Goal: Task Accomplishment & Management: Manage account settings

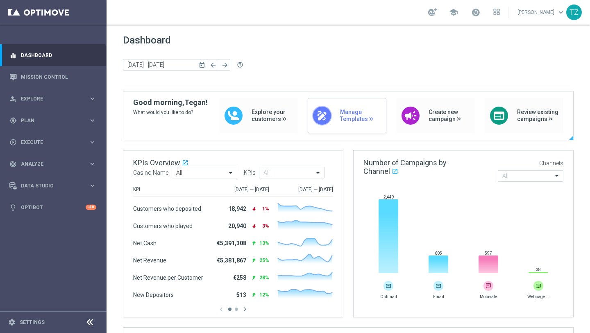
click at [336, 118] on div "draw Manage Templates" at bounding box center [347, 115] width 79 height 35
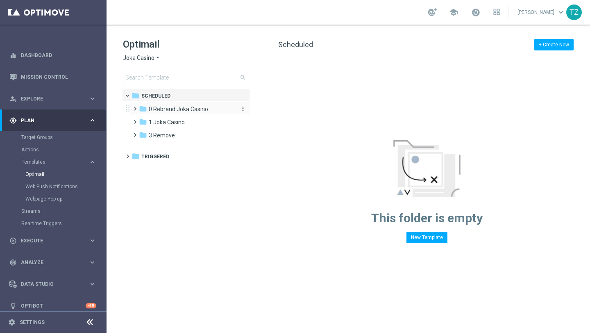
click at [181, 109] on span "0 Rebrand Joka Casino" at bounding box center [178, 108] width 59 height 7
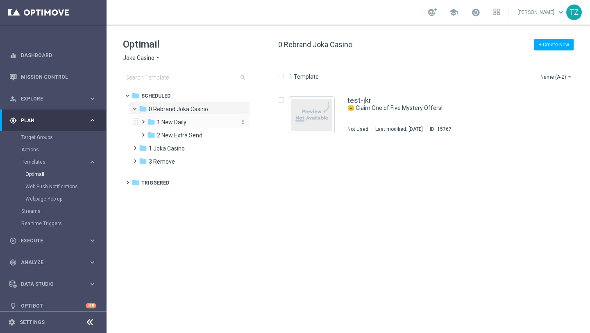
click at [186, 118] on span "1 New Daily" at bounding box center [171, 121] width 29 height 7
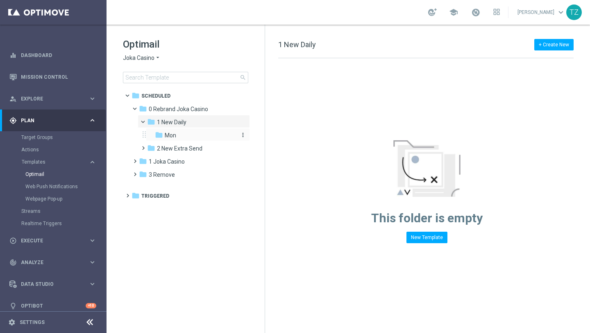
click at [180, 132] on div "folder Mon" at bounding box center [195, 135] width 81 height 9
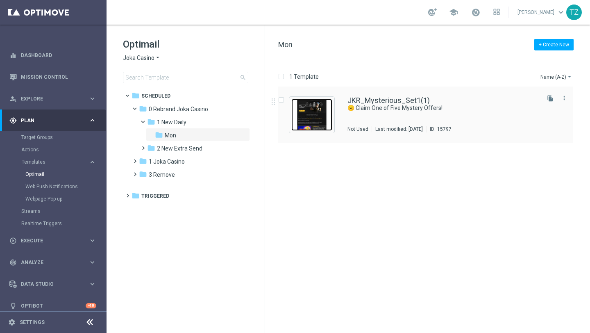
click at [315, 107] on img "Press SPACE to select this row." at bounding box center [311, 115] width 41 height 32
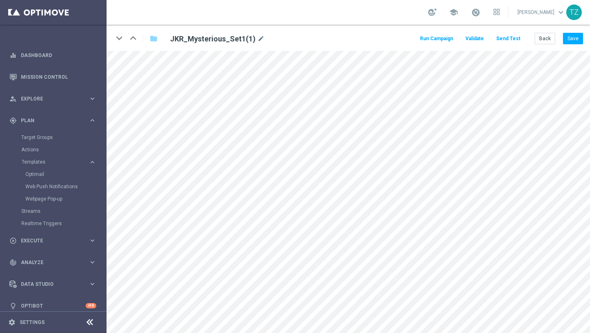
click at [514, 37] on button "Send Test" at bounding box center [508, 38] width 27 height 11
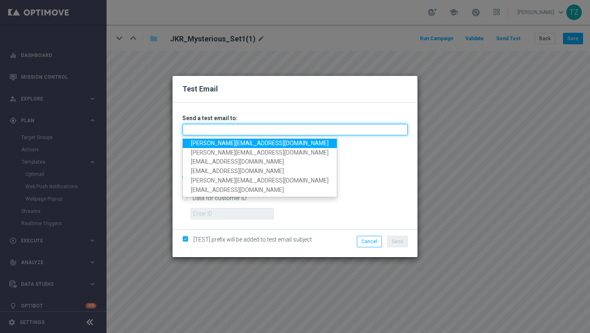
click at [243, 131] on input "text" at bounding box center [294, 129] width 225 height 11
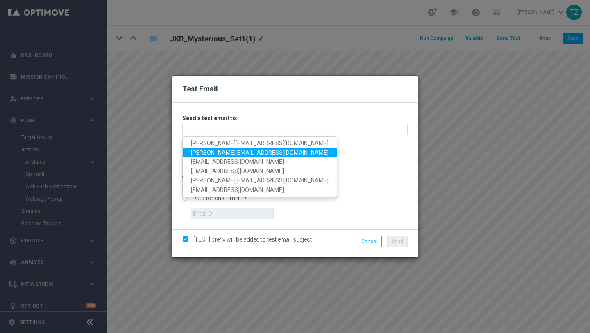
click at [197, 151] on link "[PERSON_NAME][EMAIL_ADDRESS][DOMAIN_NAME]" at bounding box center [260, 152] width 154 height 9
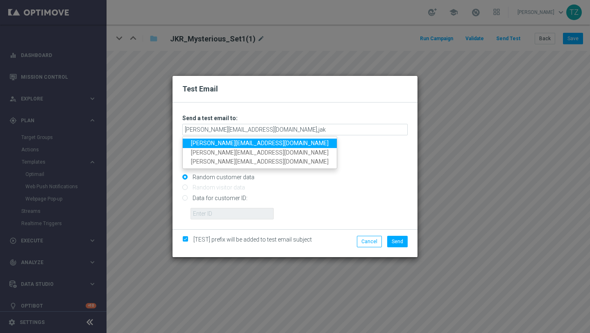
click at [251, 142] on link "[PERSON_NAME][EMAIL_ADDRESS][DOMAIN_NAME]" at bounding box center [260, 142] width 154 height 9
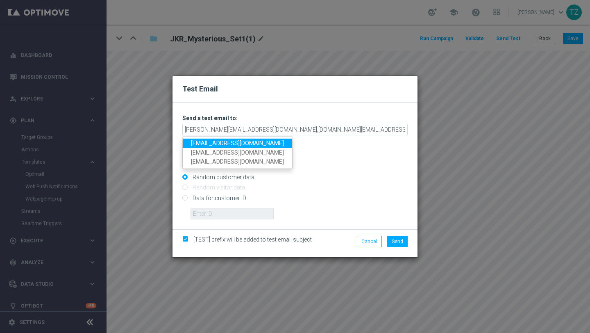
click at [257, 143] on link "[EMAIL_ADDRESS][DOMAIN_NAME]" at bounding box center [237, 142] width 109 height 9
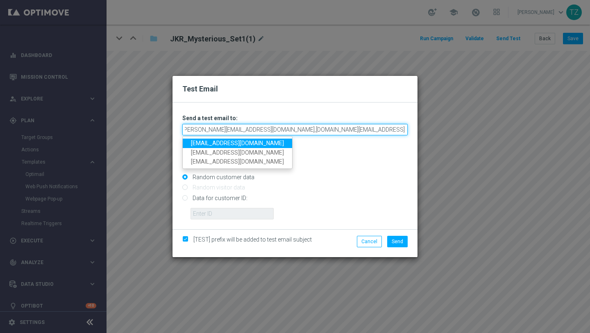
scroll to position [0, 9]
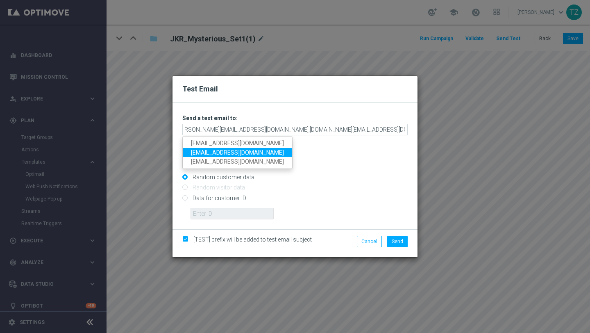
click at [215, 152] on link "[EMAIL_ADDRESS][DOMAIN_NAME]" at bounding box center [237, 152] width 109 height 9
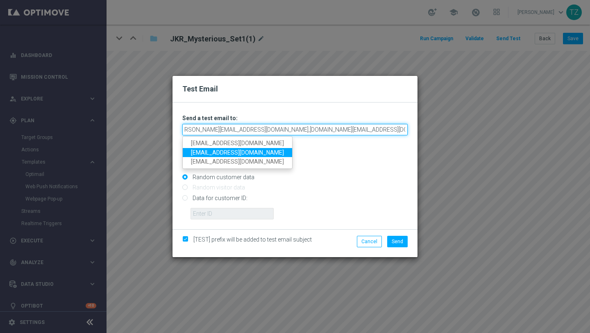
type input "[PERSON_NAME][EMAIL_ADDRESS][DOMAIN_NAME],[DOMAIN_NAME][EMAIL_ADDRESS][DOMAIN_N…"
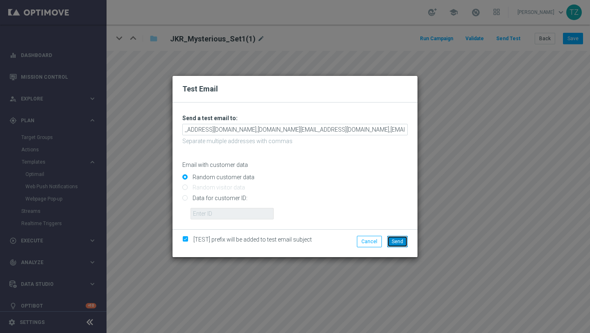
click at [399, 242] on span "Send" at bounding box center [397, 241] width 11 height 6
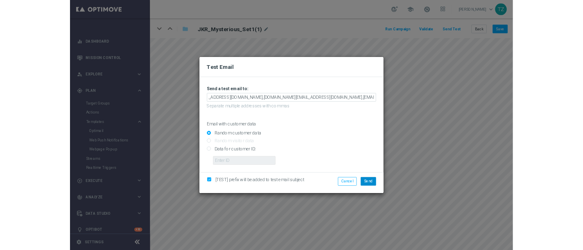
scroll to position [0, 0]
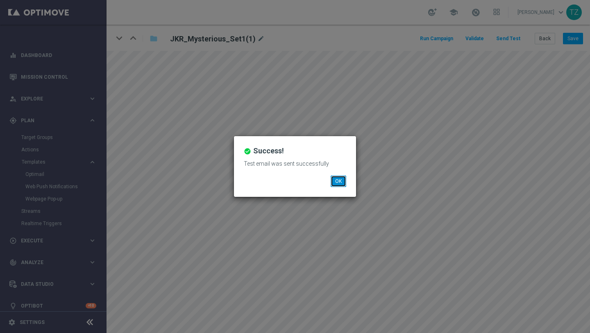
click at [336, 176] on button "OK" at bounding box center [338, 180] width 16 height 11
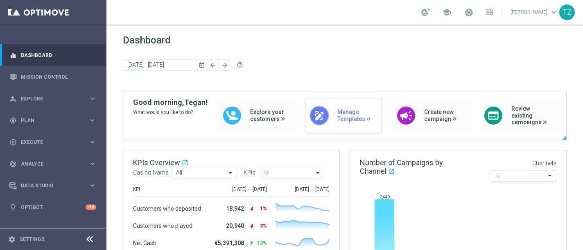
click at [346, 114] on span "Manage Templates" at bounding box center [357, 116] width 41 height 14
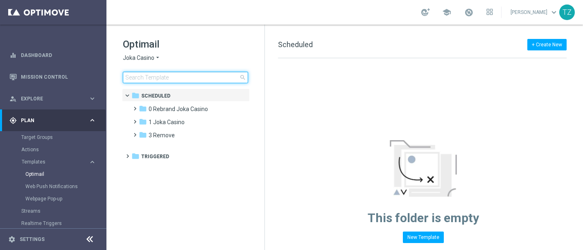
click at [165, 75] on input at bounding box center [185, 77] width 125 height 11
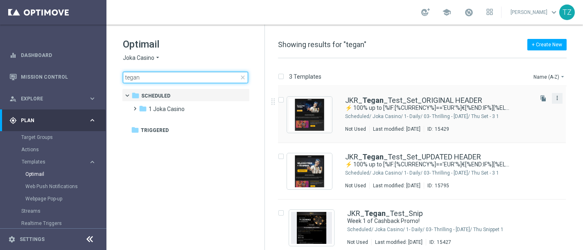
type input "tegan"
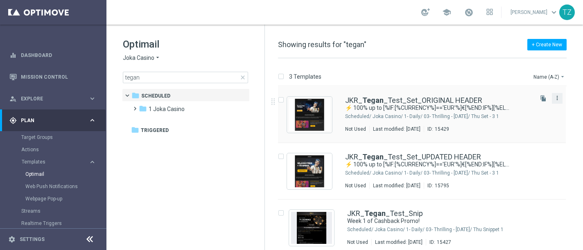
click at [558, 99] on icon "more_vert" at bounding box center [557, 98] width 7 height 7
click at [475, 90] on div "JKR_ Tegan _Test_Set_ORIGINAL HEADER ⚡ 100% up to [%IF:[%CURRENCY%]=='EUR'%]€[%…" at bounding box center [422, 114] width 288 height 57
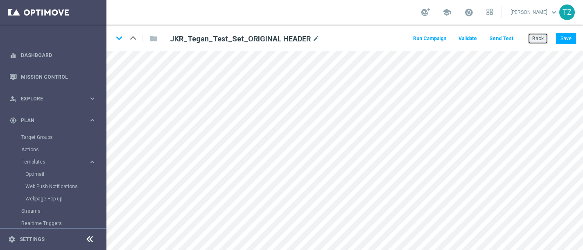
click at [537, 38] on button "Back" at bounding box center [538, 38] width 20 height 11
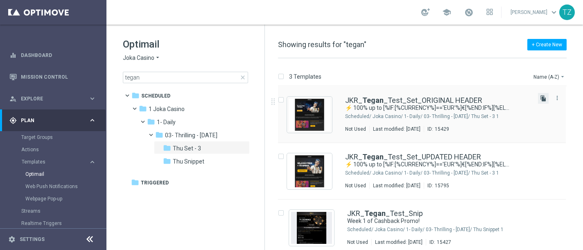
click at [543, 99] on icon "file_copy" at bounding box center [543, 98] width 7 height 7
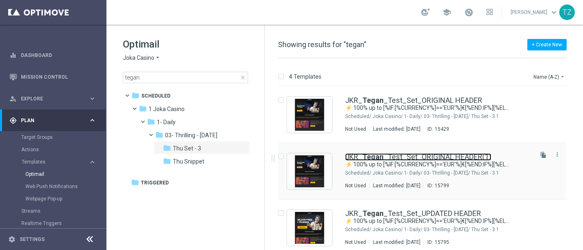
click at [485, 156] on link "JKR_ Tegan _Test_Set_ORIGINAL HEADER(1)" at bounding box center [418, 156] width 146 height 7
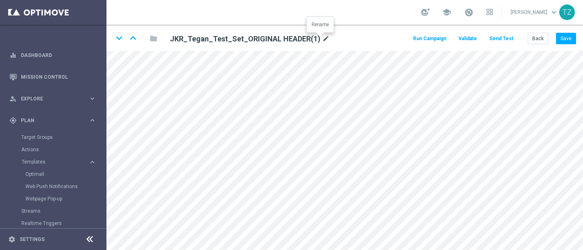
click at [322, 39] on icon "mode_edit" at bounding box center [325, 39] width 7 height 10
click at [292, 40] on input "JKR_Tegan_Test_Set_ORIGINAL HEADER(1)" at bounding box center [265, 38] width 203 height 11
type input "JKR_Tegan_Test_Set_ORIGINAL HEADER-Snippet-Test"
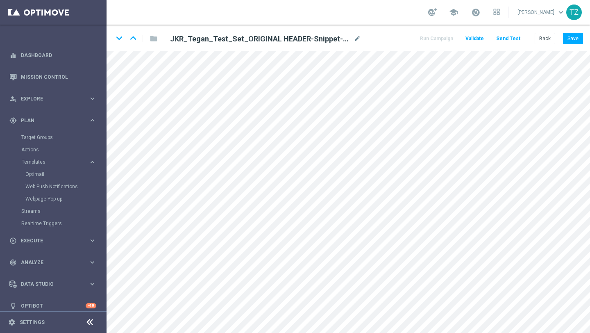
click at [521, 39] on button "Send Test" at bounding box center [508, 38] width 27 height 11
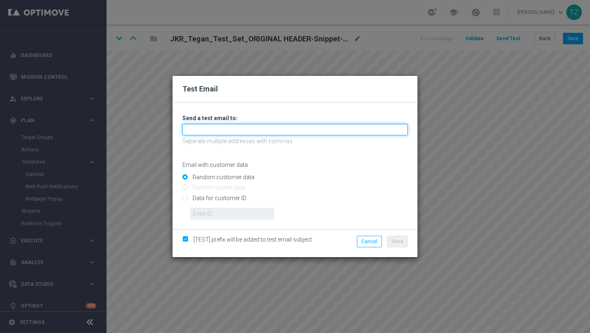
click at [231, 131] on input "text" at bounding box center [294, 129] width 225 height 11
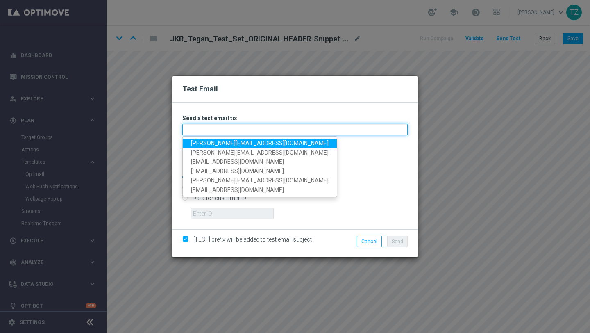
type input "t"
type input "[EMAIL_ADDRESS][DOMAIN_NAME]"
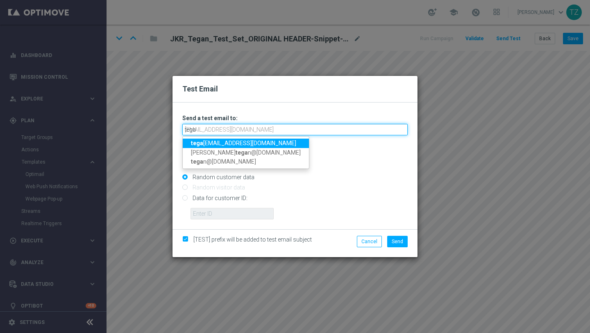
type input "tegan"
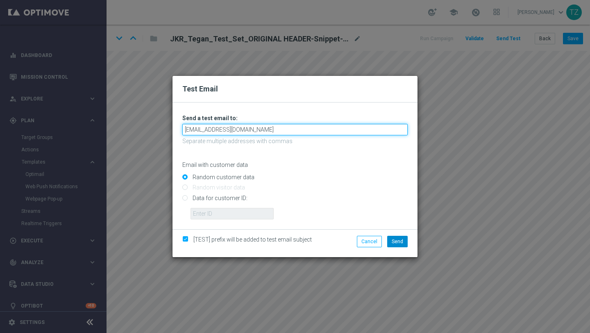
type input "teganzwart@outlook.com"
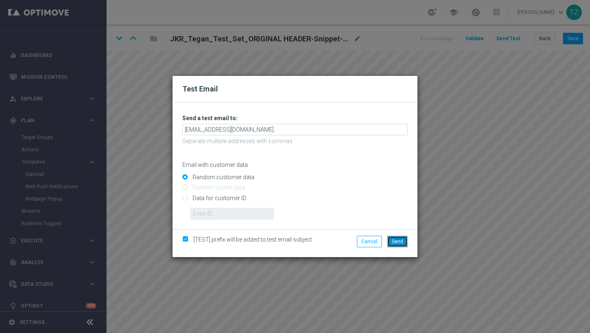
click at [398, 242] on span "Send" at bounding box center [397, 241] width 11 height 6
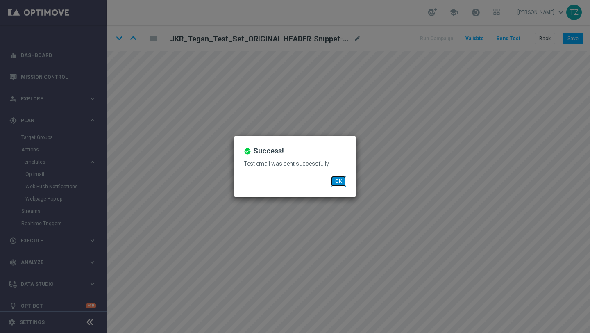
click at [336, 180] on button "OK" at bounding box center [338, 180] width 16 height 11
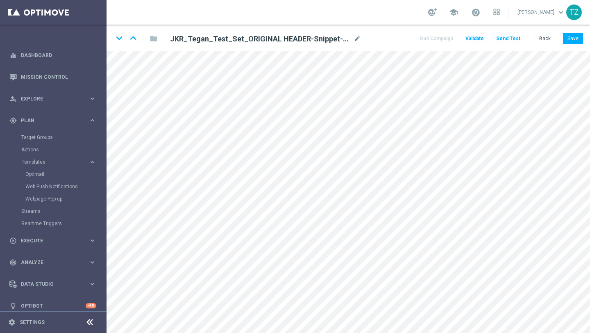
click at [509, 38] on button "Send Test" at bounding box center [508, 38] width 27 height 11
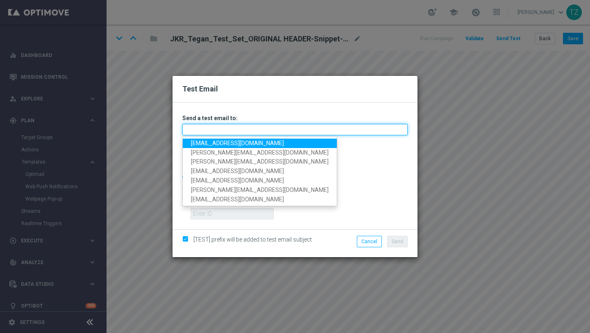
click at [265, 134] on input "text" at bounding box center [294, 129] width 225 height 11
type input "teganzwart@outlook.com"
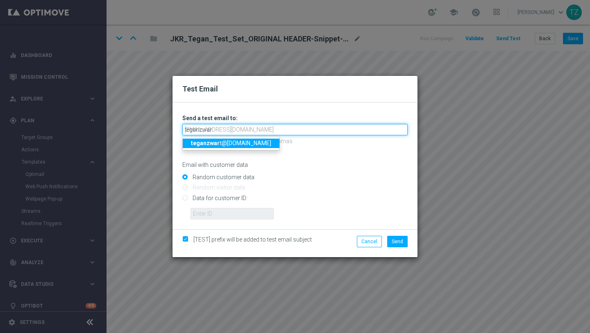
type input "teganzwart@outlook.com"
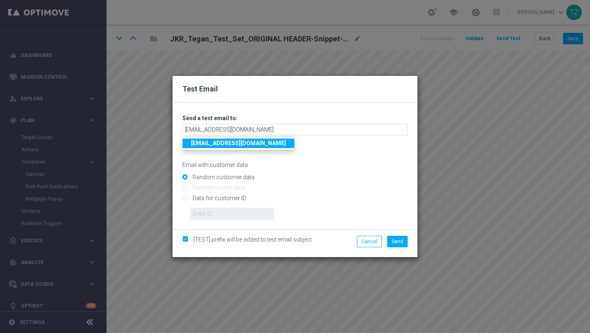
click at [251, 142] on strong "teganzwart@outlook.com" at bounding box center [238, 143] width 95 height 7
click at [397, 239] on span "Send" at bounding box center [397, 241] width 11 height 6
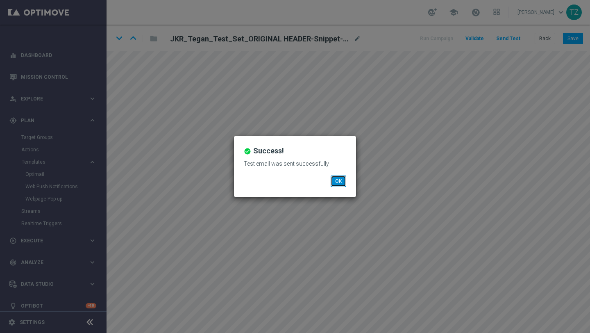
click at [342, 179] on button "OK" at bounding box center [338, 180] width 16 height 11
